Goal: Find specific page/section: Find specific page/section

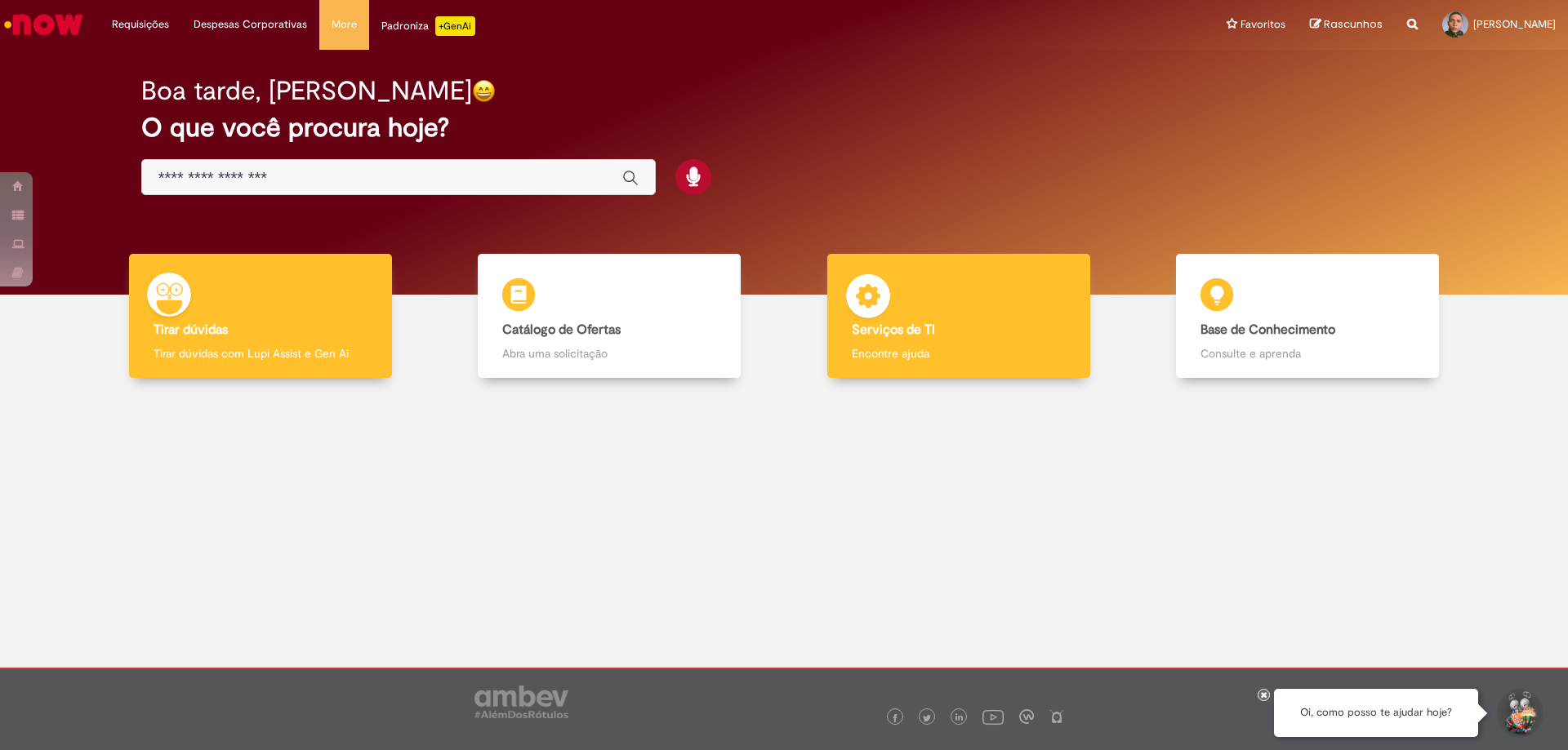
click at [975, 328] on h4 "Serviços de TI" at bounding box center [959, 331] width 214 height 14
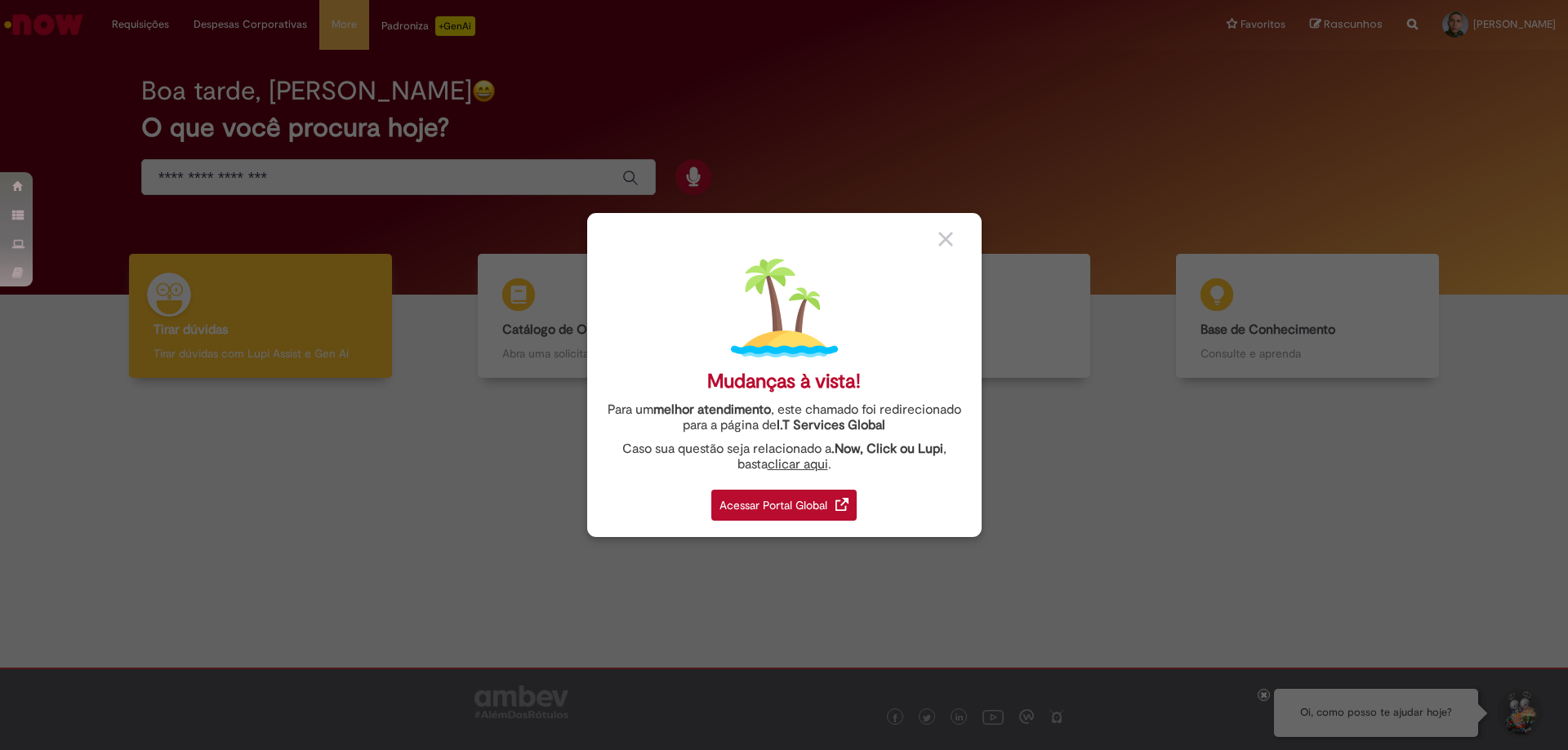
click at [948, 242] on img at bounding box center [945, 239] width 14 height 14
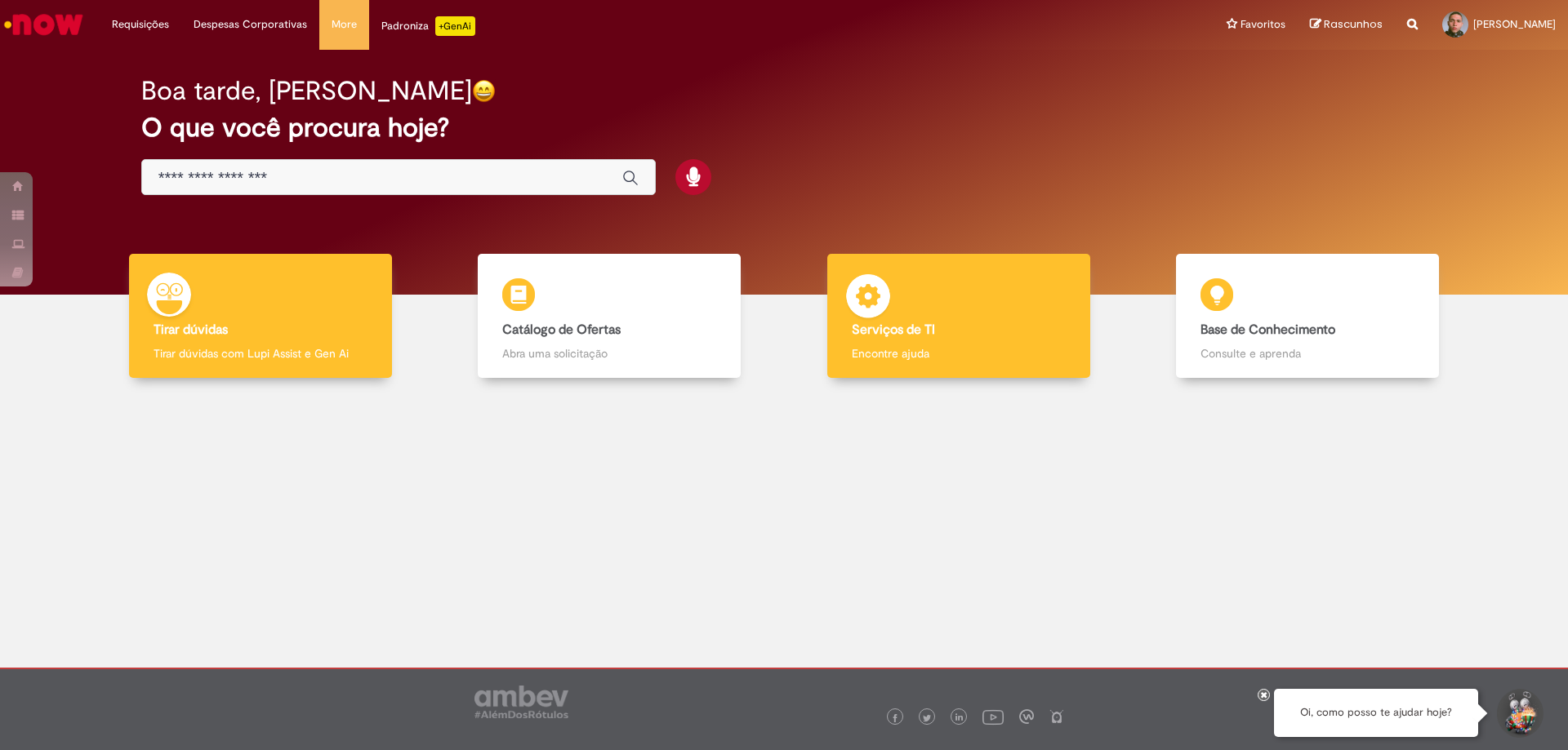
click at [945, 301] on div "Serviços de TI Serviços de TI Encontre ajuda" at bounding box center [958, 317] width 263 height 125
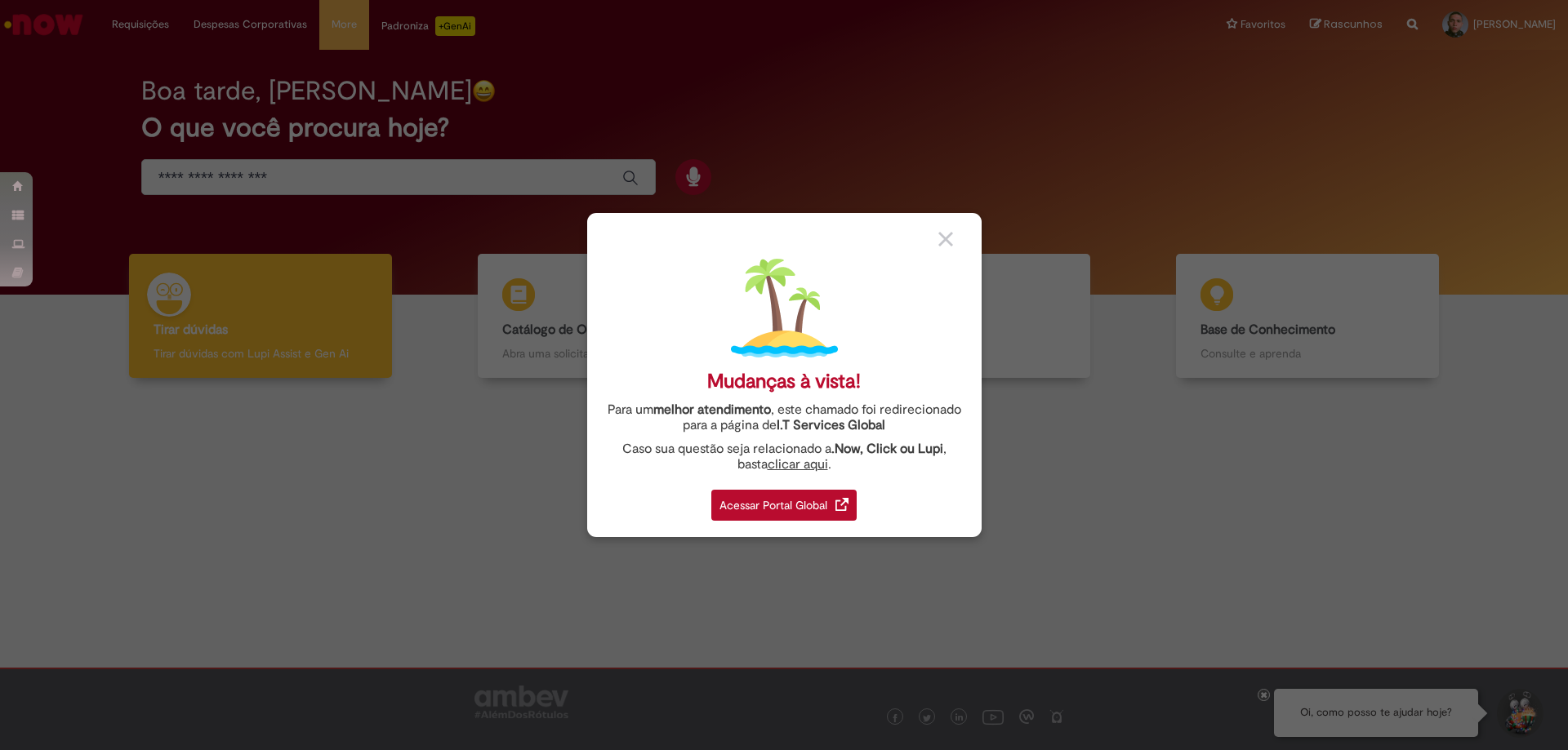
click at [805, 497] on div "Acessar Portal Global" at bounding box center [783, 505] width 145 height 31
